Goal: Information Seeking & Learning: Learn about a topic

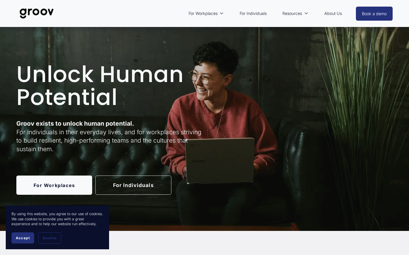
click at [140, 182] on link "For Individuals" at bounding box center [133, 185] width 76 height 19
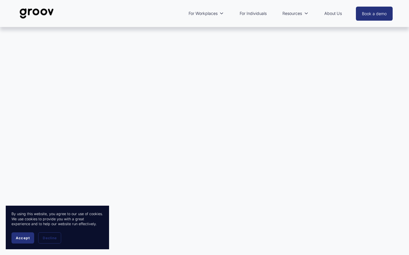
click at [25, 238] on span "Accept" at bounding box center [23, 238] width 14 height 4
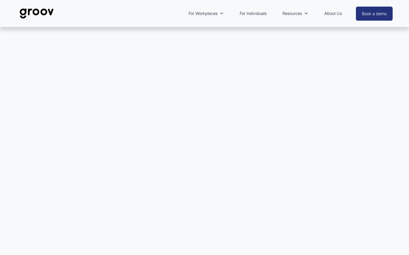
click at [246, 13] on link "For Individuals" at bounding box center [253, 13] width 33 height 13
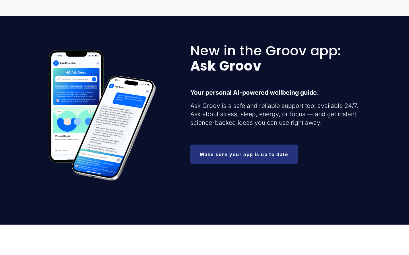
scroll to position [610, 0]
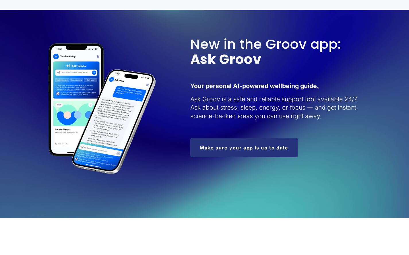
click at [239, 150] on link "Make sure your app is up to date" at bounding box center [244, 147] width 108 height 19
